Goal: Task Accomplishment & Management: Use online tool/utility

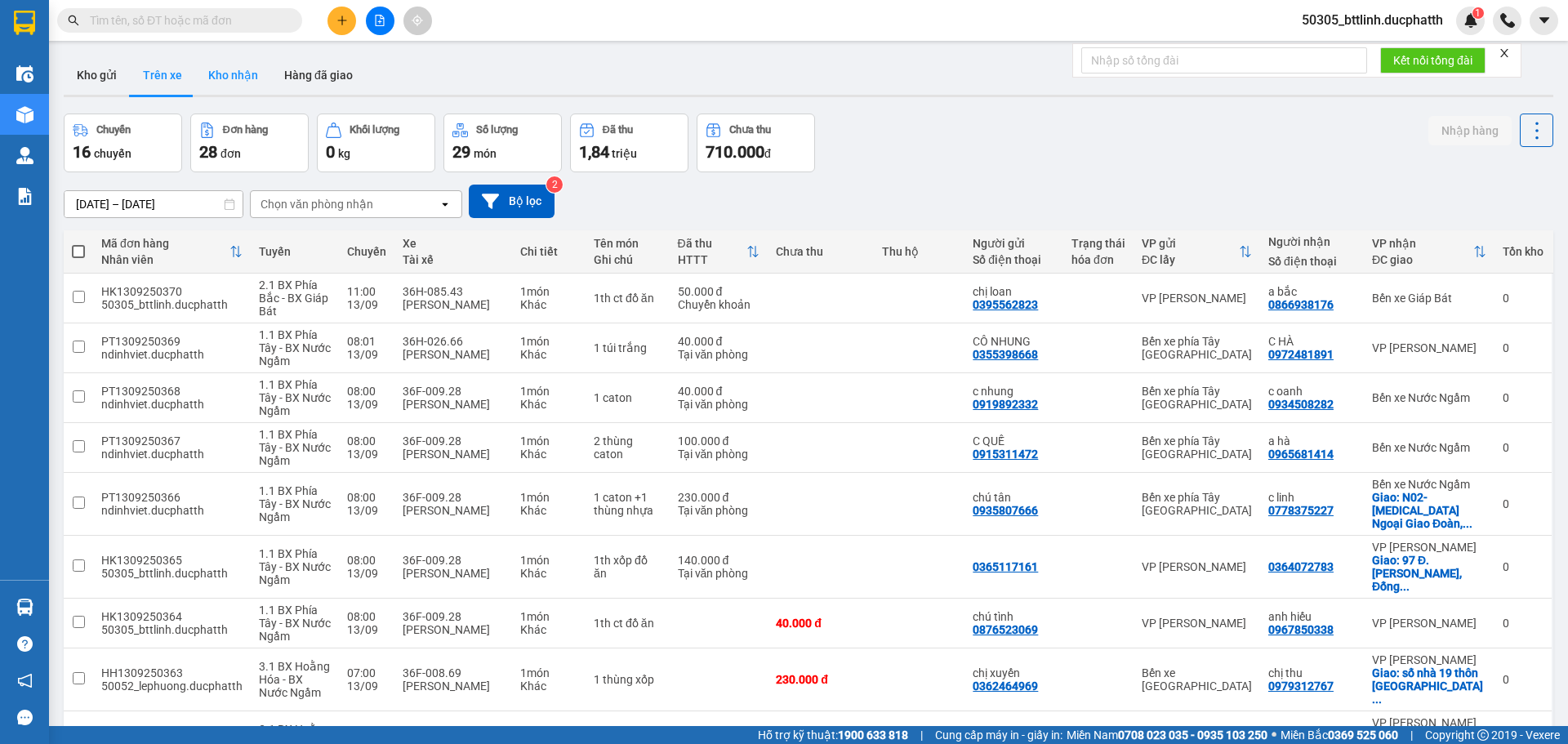
click at [228, 77] on button "Kho nhận" at bounding box center [233, 75] width 76 height 39
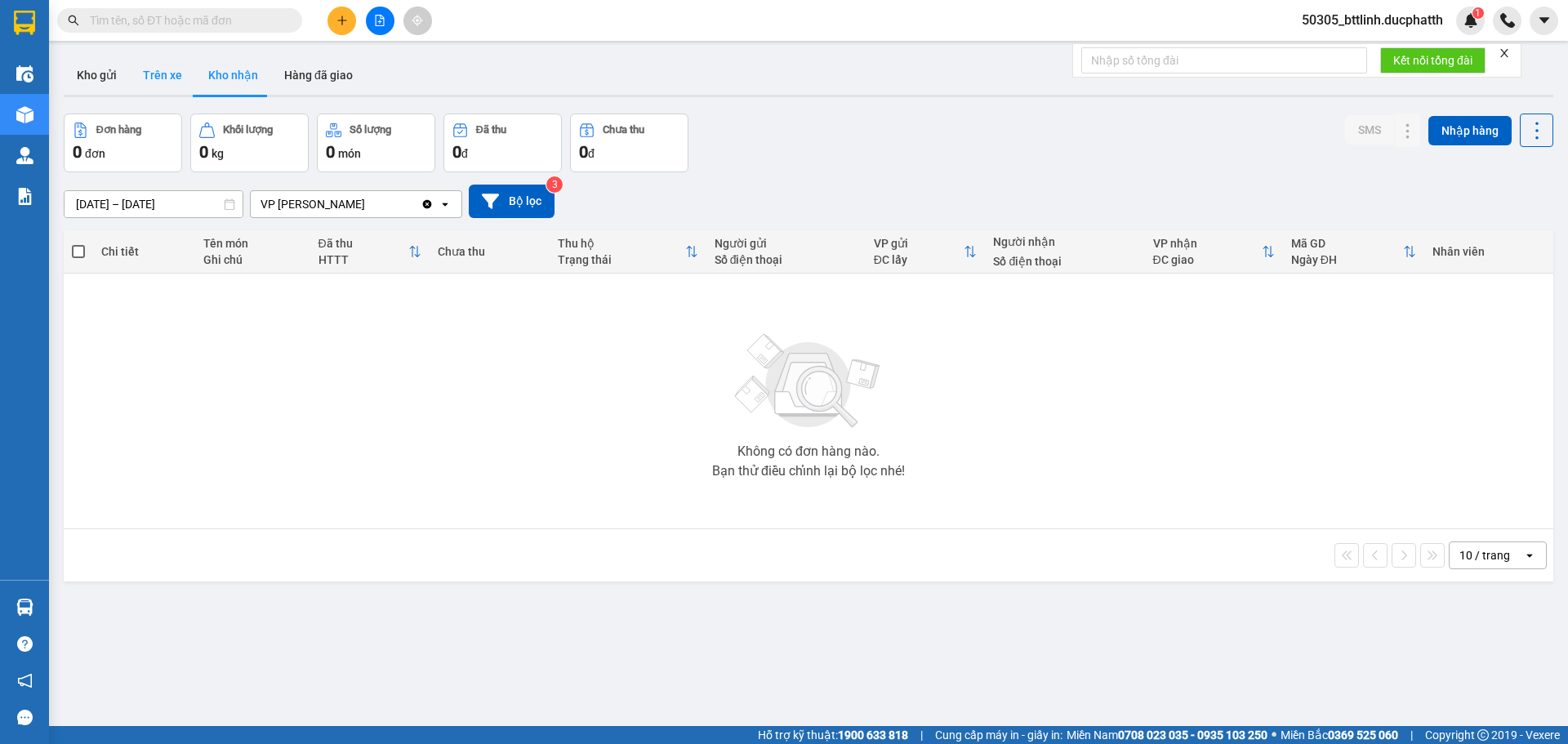
click at [167, 72] on button "Trên xe" at bounding box center [162, 75] width 65 height 39
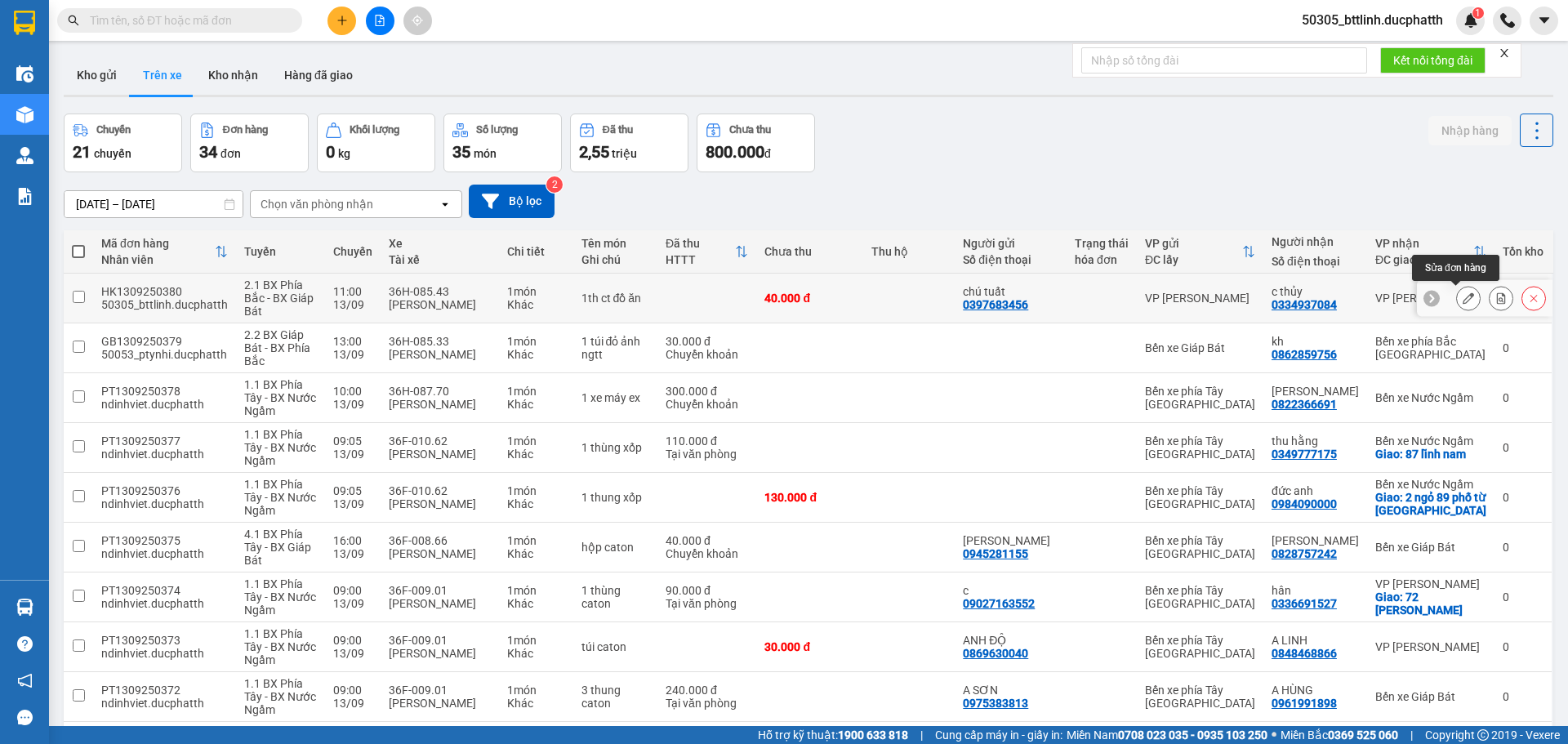
click at [1462, 302] on icon at bounding box center [1468, 298] width 11 height 11
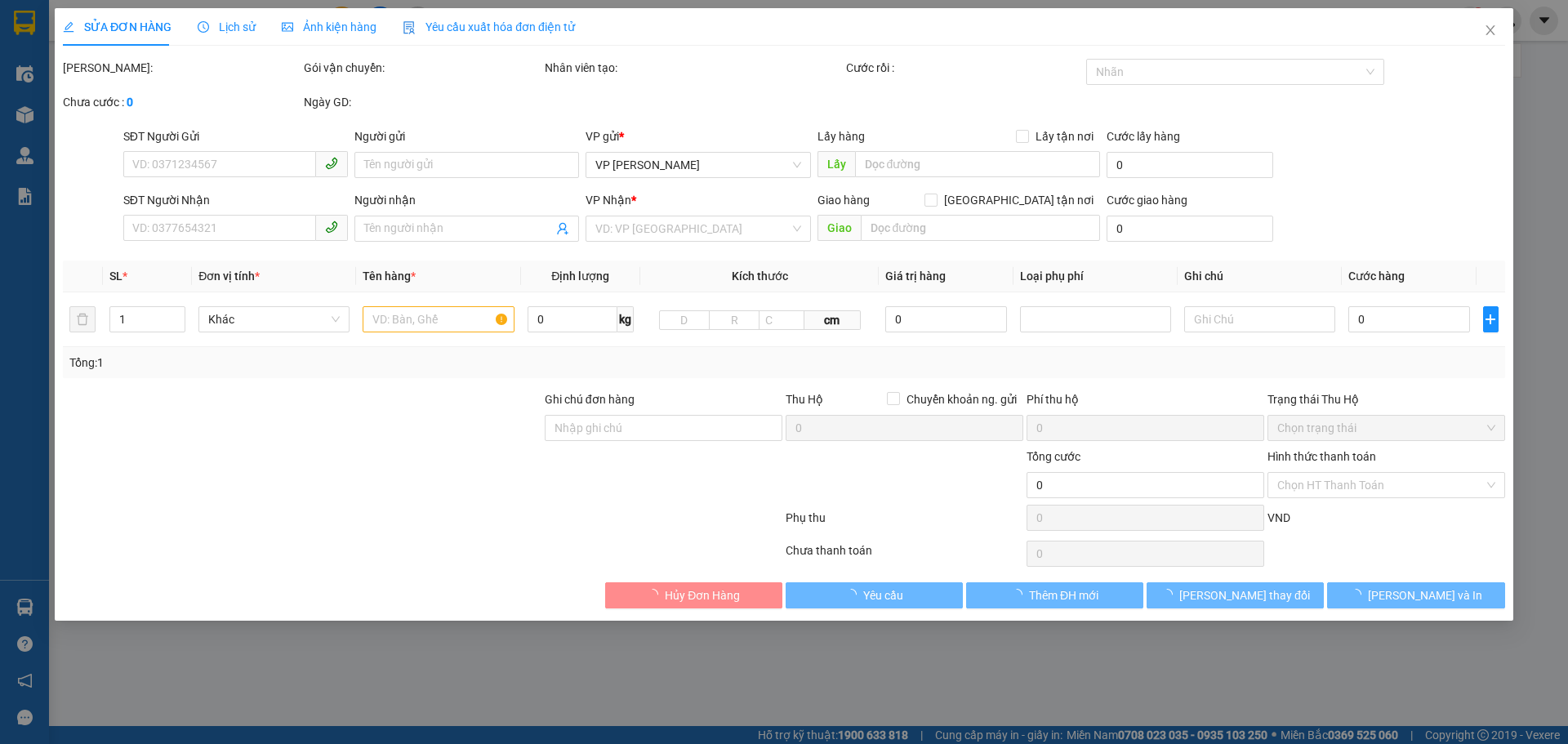
type input "0397683456"
type input "chú tuất"
type input "0334937084"
type input "c thủy"
type input "40.000"
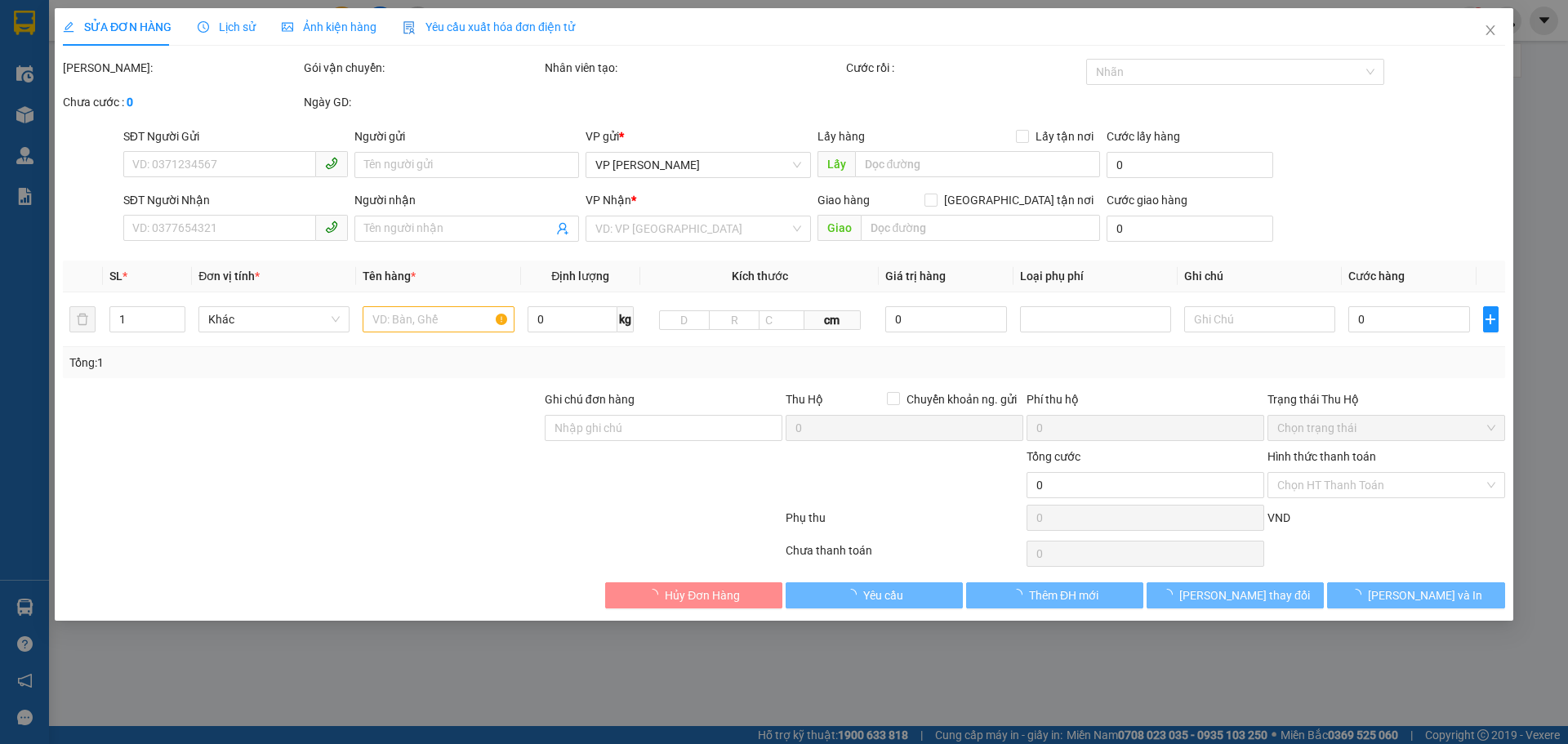
type input "40.000"
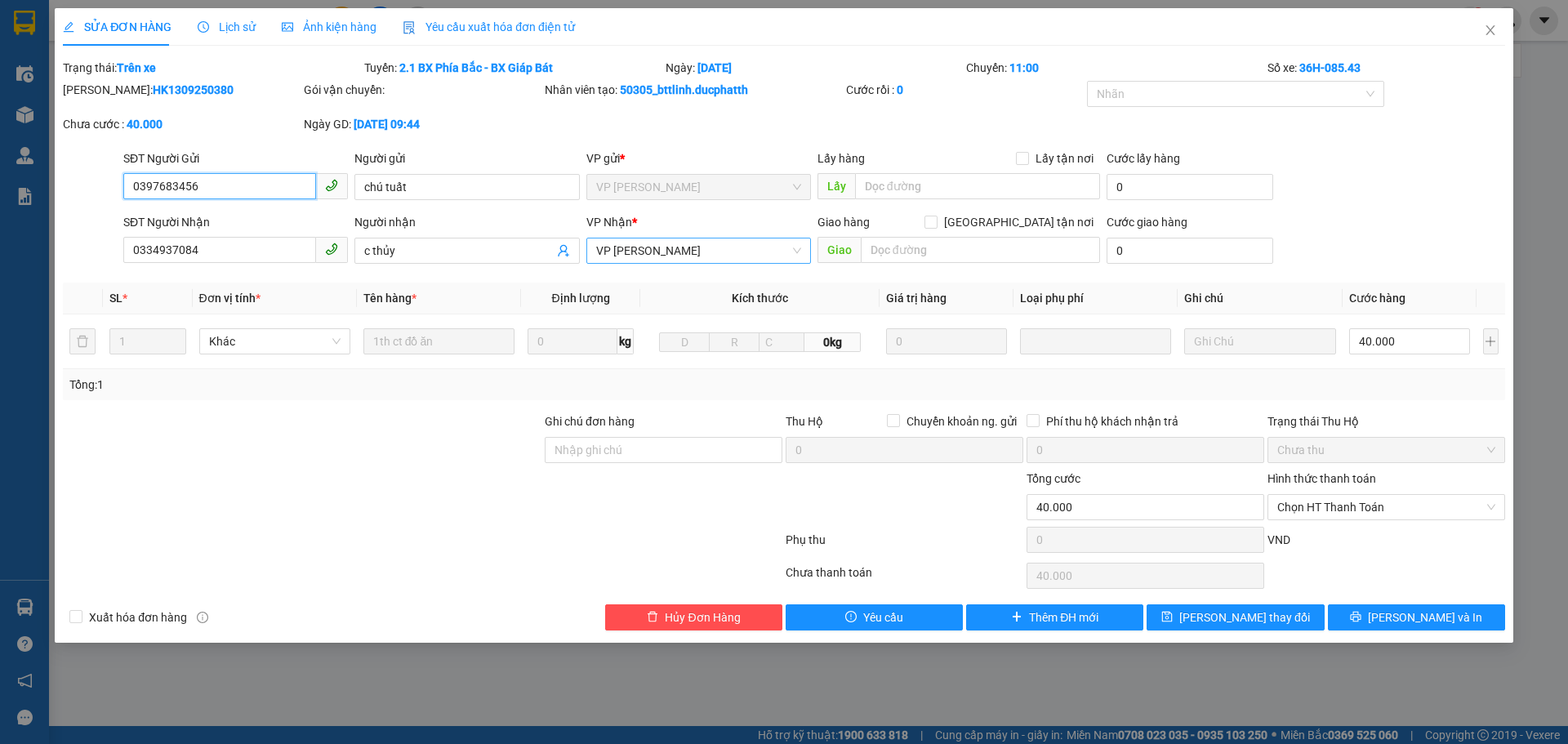
click at [685, 250] on span "VP [PERSON_NAME]" at bounding box center [698, 250] width 205 height 25
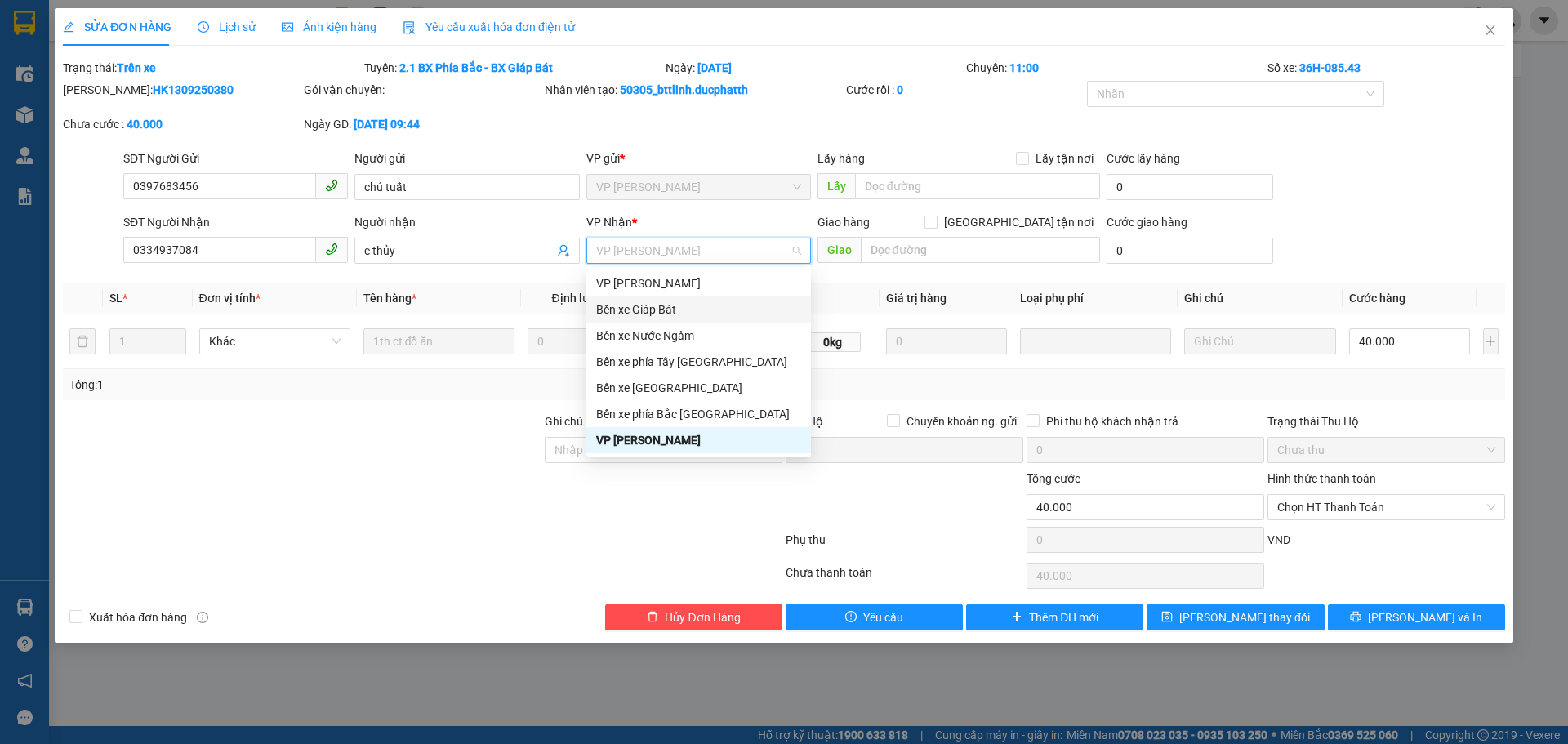
click at [668, 318] on div "Bến xe Giáp Bát" at bounding box center [698, 309] width 225 height 26
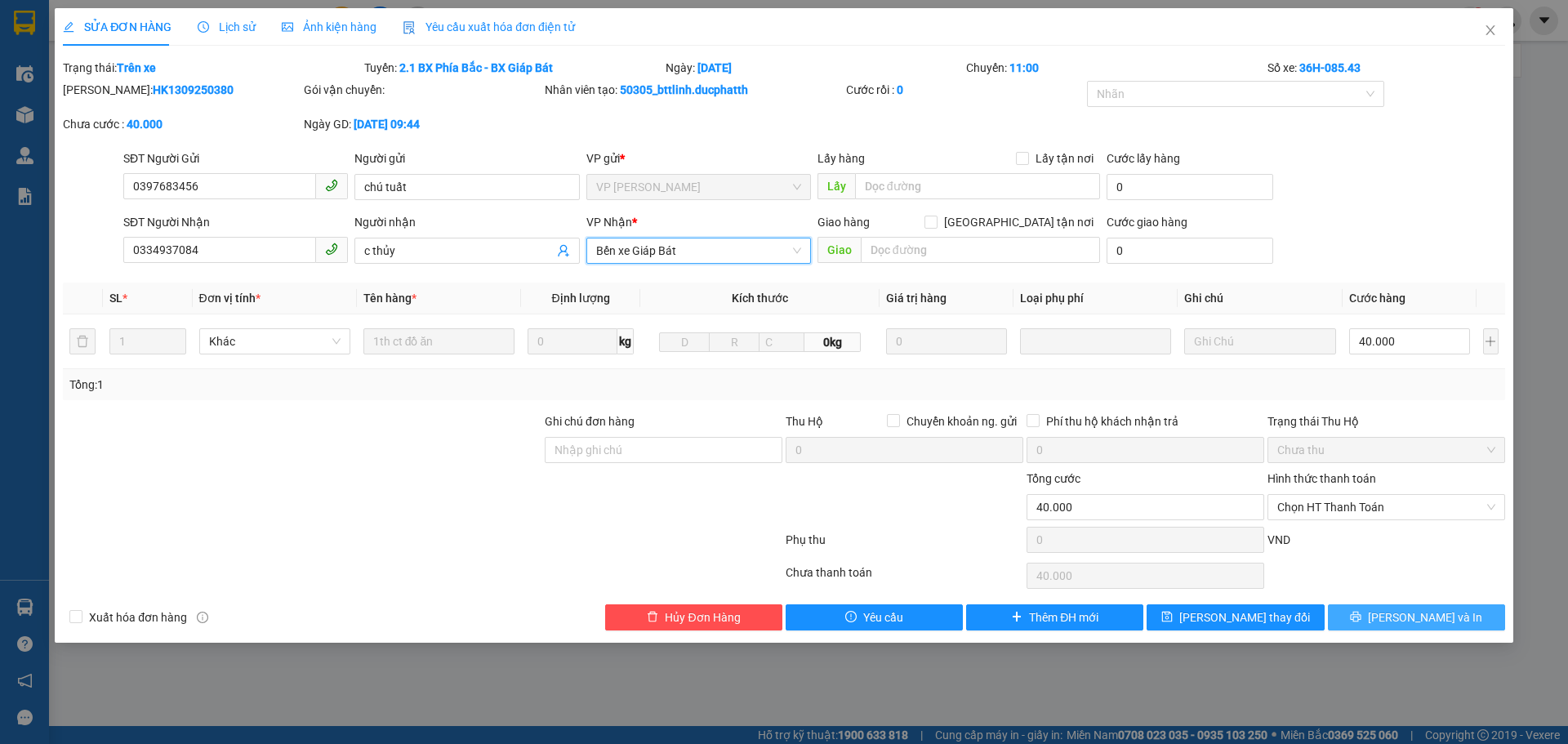
click at [1398, 619] on button "Lưu và In" at bounding box center [1416, 617] width 177 height 26
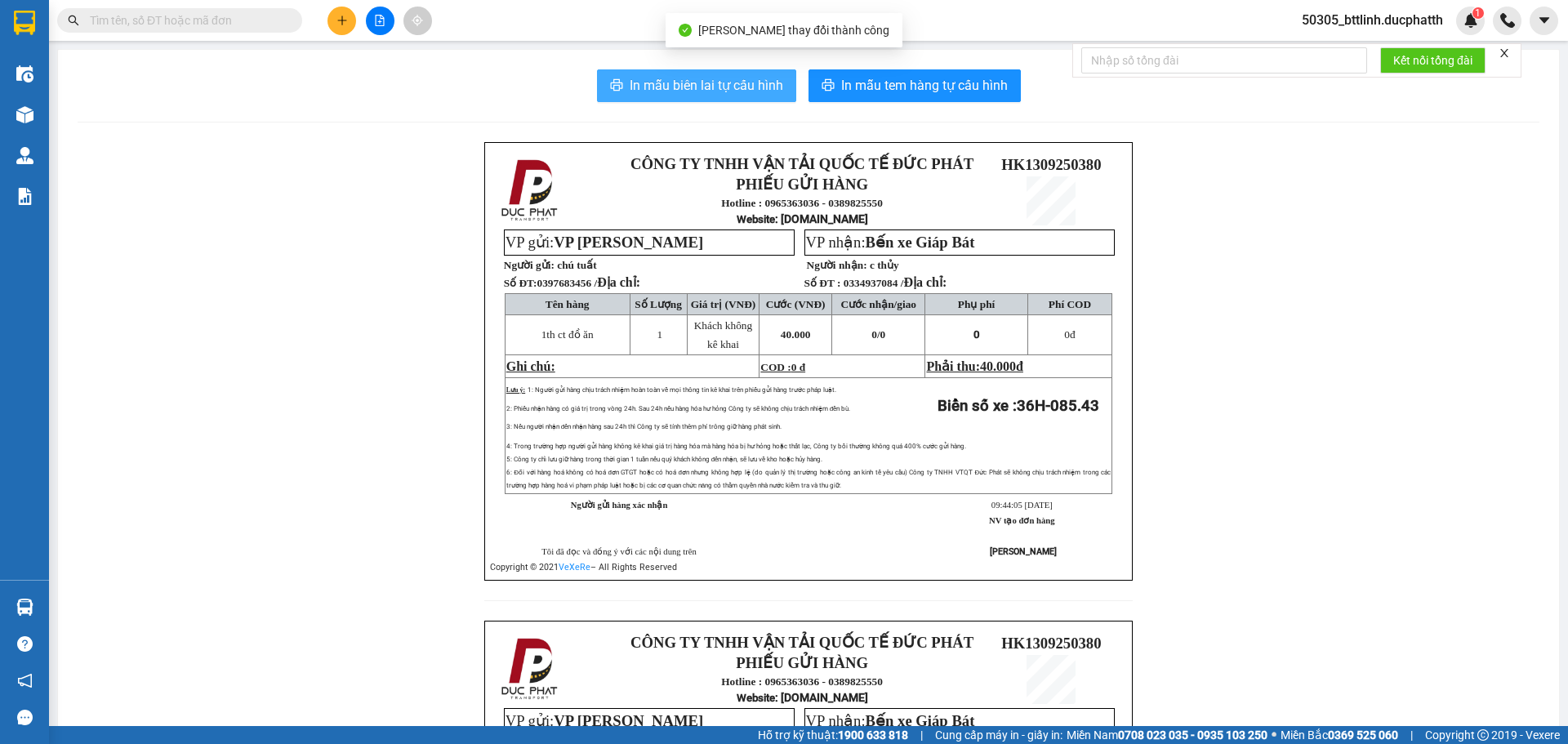
click at [690, 81] on span "In mẫu biên lai tự cấu hình" at bounding box center [706, 85] width 153 height 20
